Goal: Information Seeking & Learning: Learn about a topic

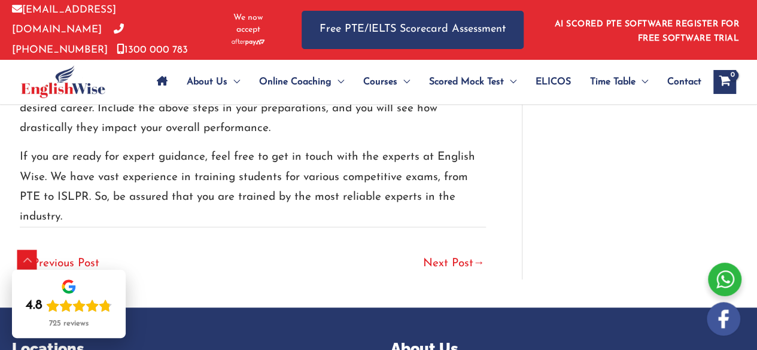
scroll to position [2405, 0]
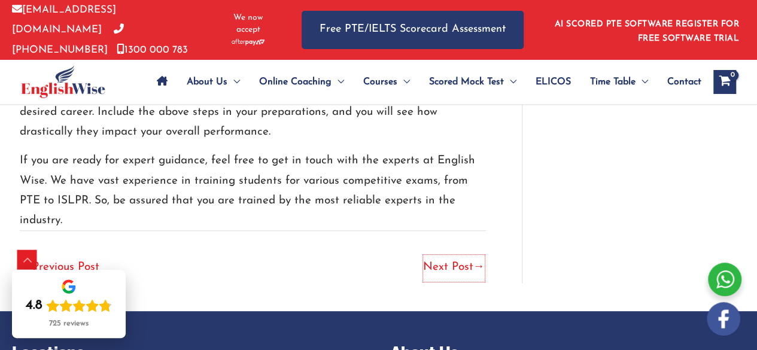
click at [436, 255] on link "Next Post →" at bounding box center [454, 268] width 62 height 26
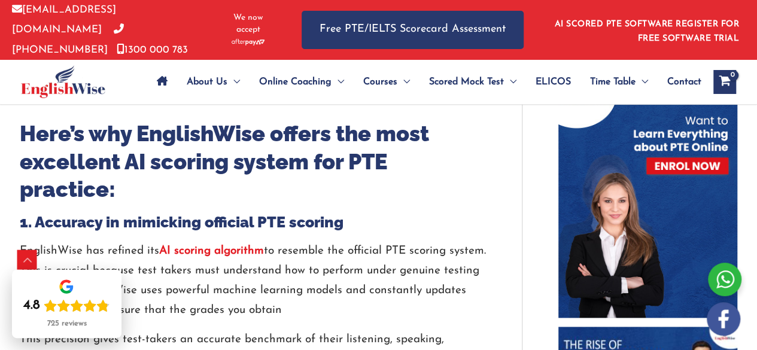
scroll to position [596, 0]
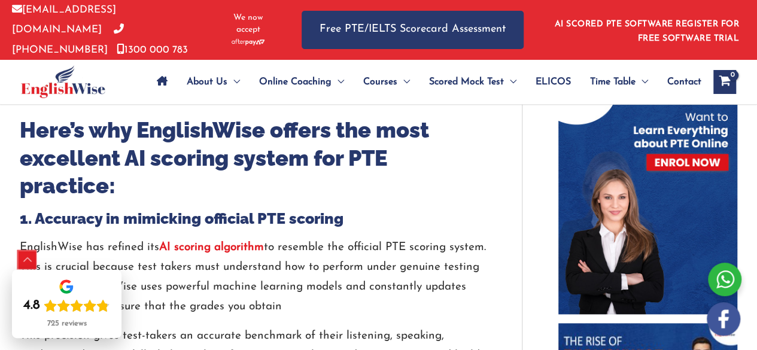
click at [25, 262] on div "Scroll to Top" at bounding box center [27, 260] width 19 height 19
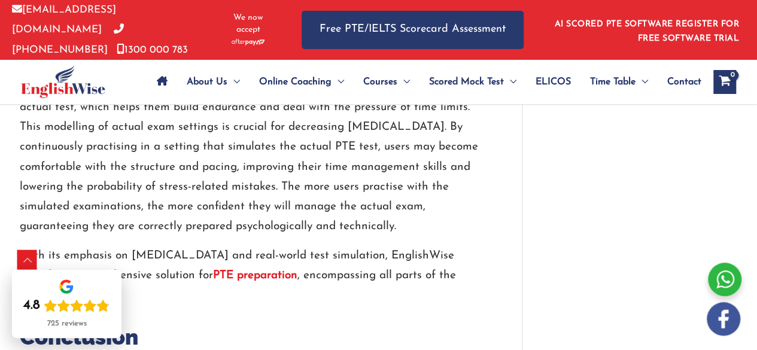
scroll to position [2279, 0]
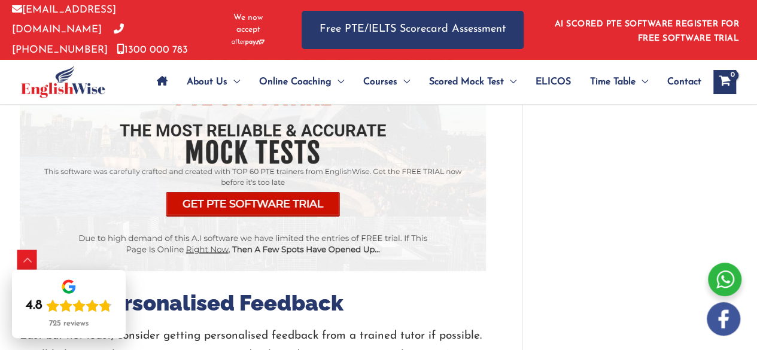
scroll to position [2002, 0]
